Goal: Task Accomplishment & Management: Use online tool/utility

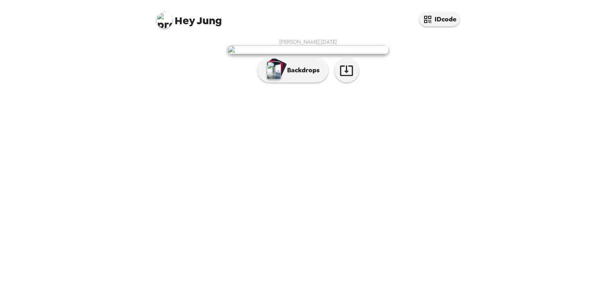
click at [345, 77] on icon "button" at bounding box center [347, 70] width 14 height 14
click at [273, 79] on img "button" at bounding box center [274, 70] width 14 height 18
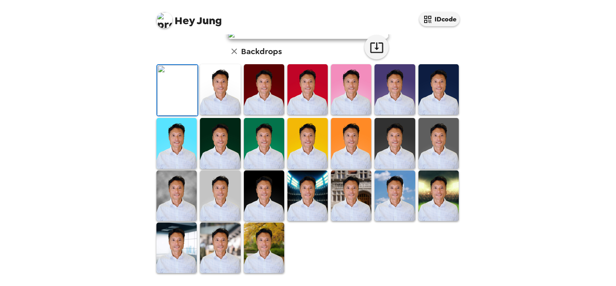
scroll to position [202, 0]
click at [389, 200] on img at bounding box center [395, 195] width 40 height 50
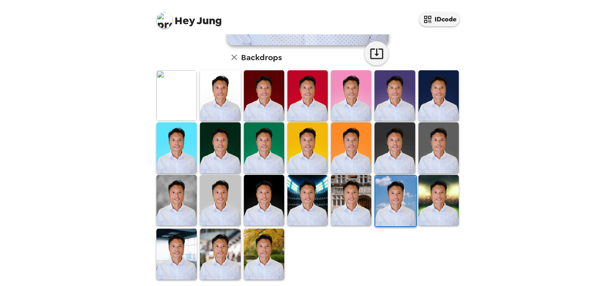
scroll to position [203, 0]
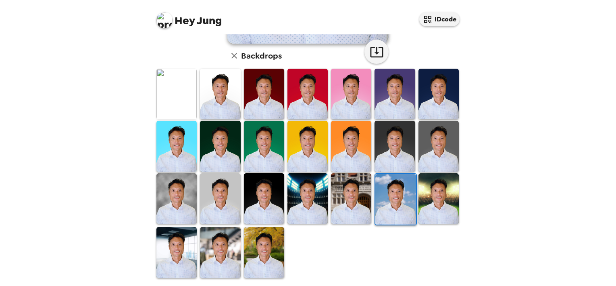
click at [303, 148] on img at bounding box center [308, 146] width 40 height 50
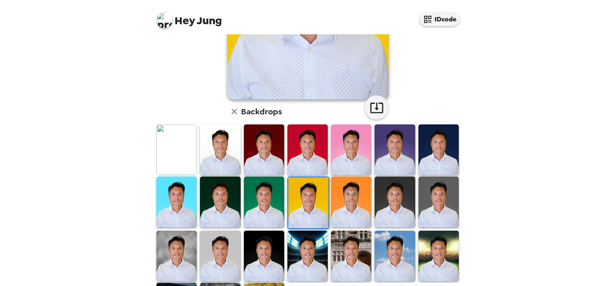
scroll to position [0, 0]
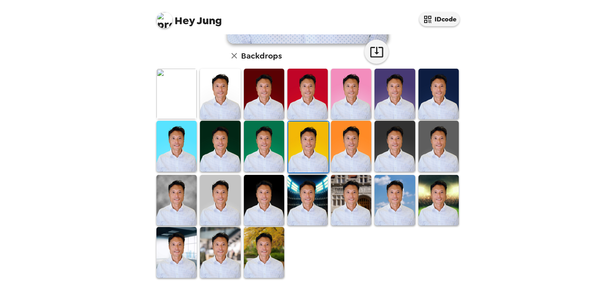
click at [394, 194] on img at bounding box center [395, 200] width 40 height 50
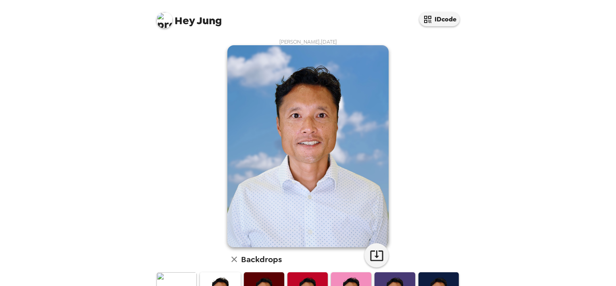
click at [370, 255] on icon "button" at bounding box center [377, 255] width 14 height 14
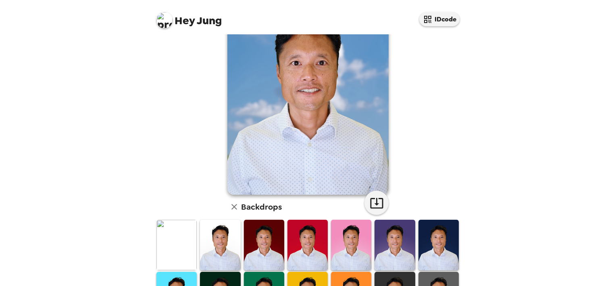
scroll to position [161, 0]
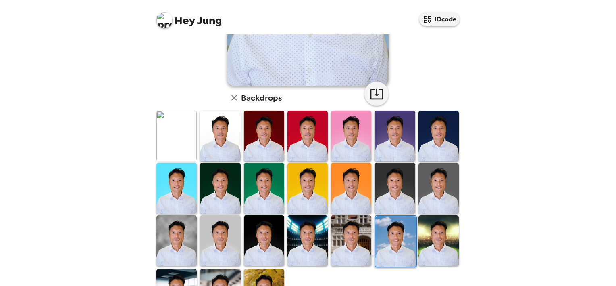
click at [429, 187] on img at bounding box center [439, 188] width 40 height 50
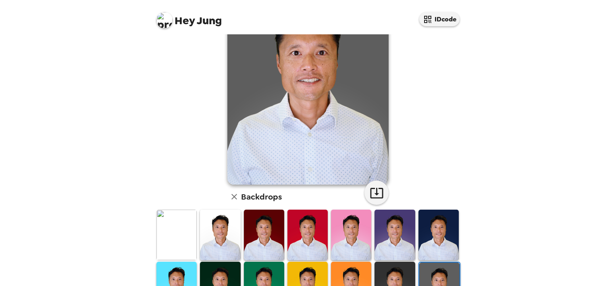
scroll to position [202, 0]
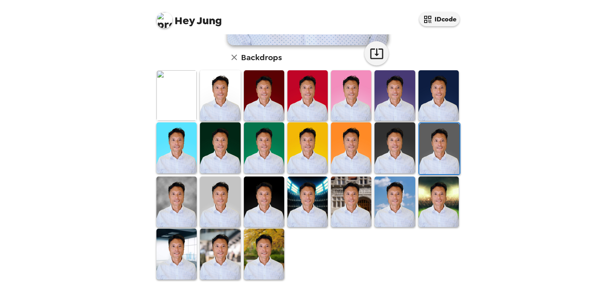
click at [255, 144] on img at bounding box center [264, 147] width 40 height 50
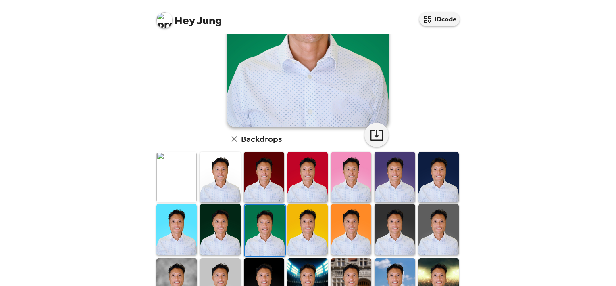
scroll to position [203, 0]
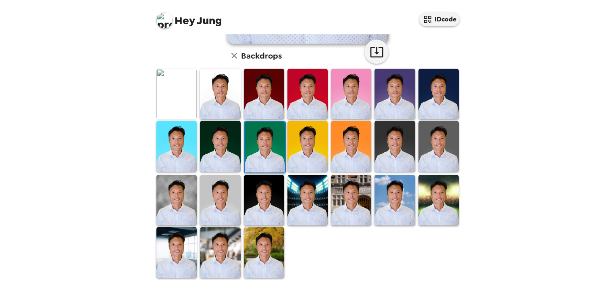
click at [168, 191] on img at bounding box center [177, 200] width 40 height 50
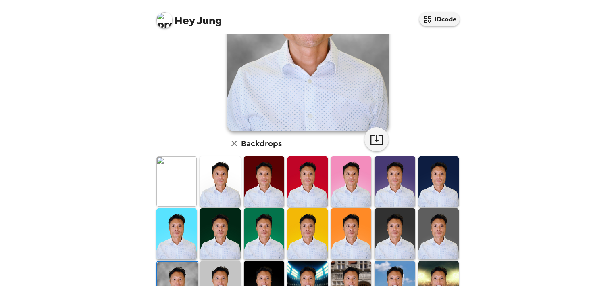
scroll to position [42, 0]
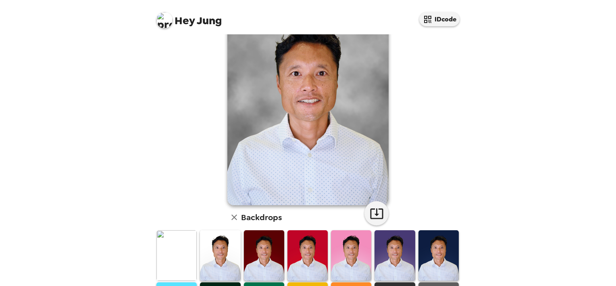
click at [370, 213] on icon "button" at bounding box center [377, 213] width 14 height 14
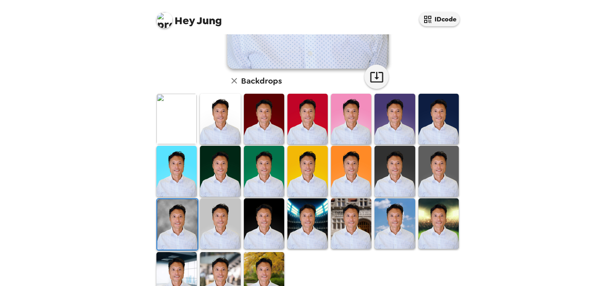
scroll to position [203, 0]
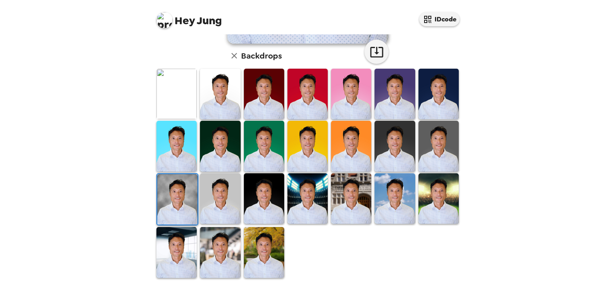
click at [345, 195] on img at bounding box center [351, 198] width 40 height 50
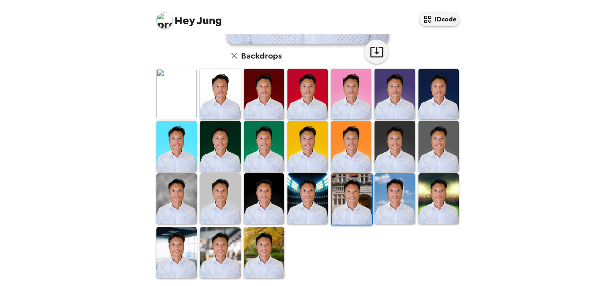
click at [264, 244] on img at bounding box center [264, 252] width 40 height 50
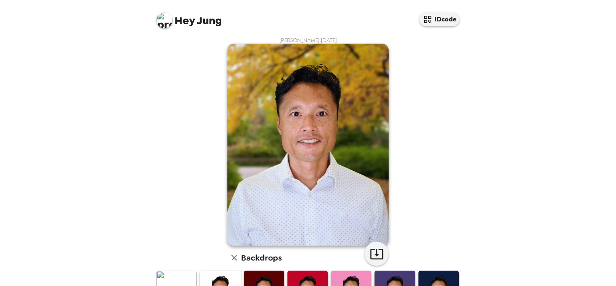
scroll to position [203, 0]
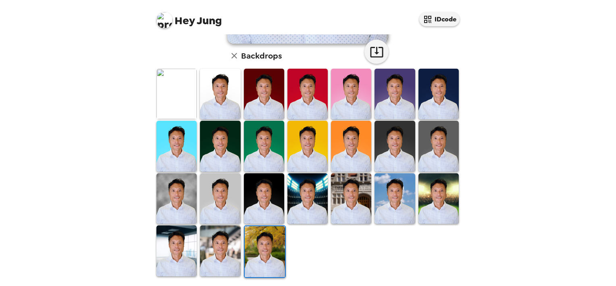
click at [222, 249] on img at bounding box center [220, 250] width 40 height 50
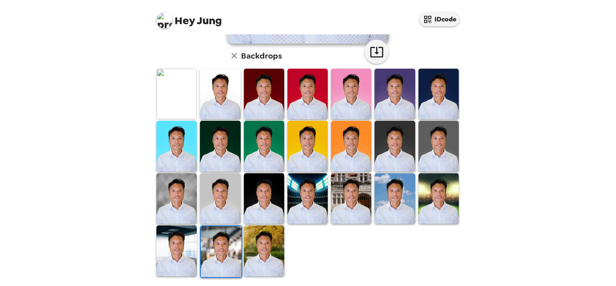
click at [219, 246] on img at bounding box center [221, 251] width 40 height 50
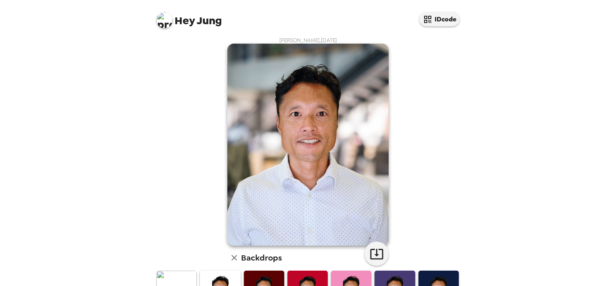
click at [370, 252] on icon "button" at bounding box center [377, 254] width 14 height 14
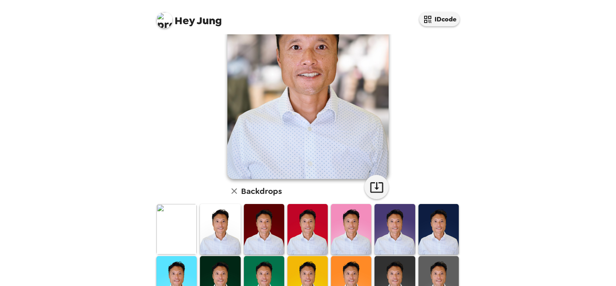
scroll to position [203, 0]
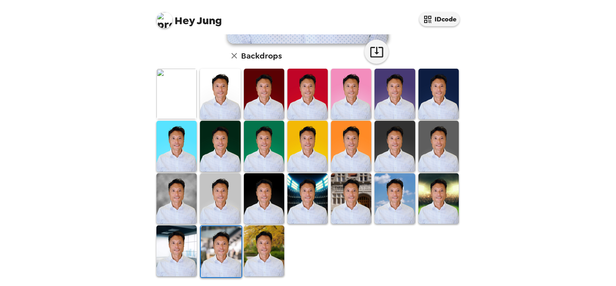
click at [176, 252] on img at bounding box center [177, 250] width 40 height 50
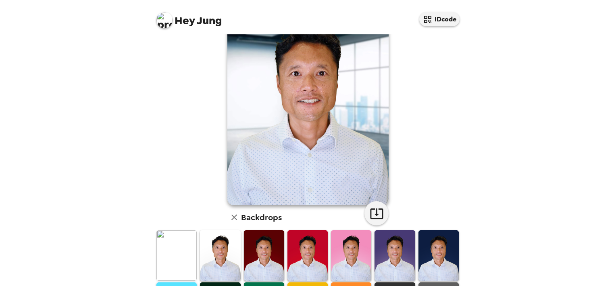
scroll to position [0, 0]
